Goal: Navigation & Orientation: Understand site structure

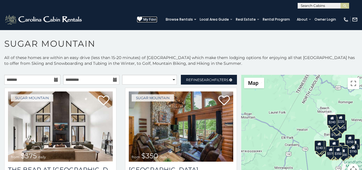
click at [142, 17] on icon at bounding box center [139, 19] width 5 height 5
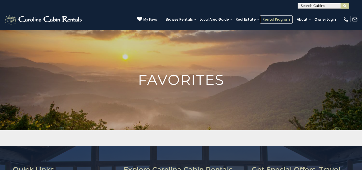
click at [274, 17] on link "Rental Program" at bounding box center [276, 19] width 33 height 8
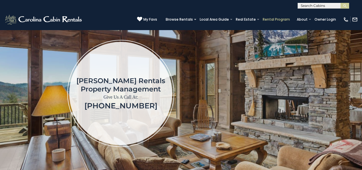
scroll to position [95, 0]
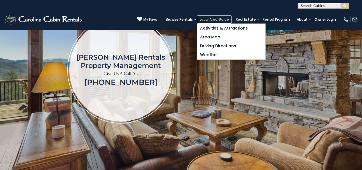
click at [220, 16] on link "Local Area Guide" at bounding box center [214, 19] width 35 height 8
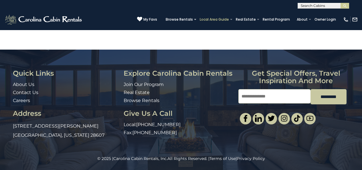
scroll to position [417, 0]
